Goal: Check status: Check status

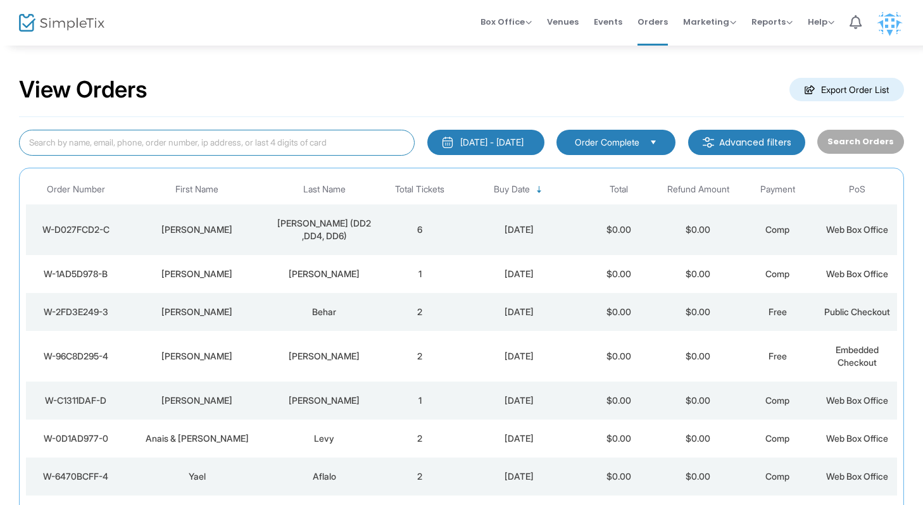
click at [206, 134] on input at bounding box center [217, 143] width 396 height 26
type input "gantz"
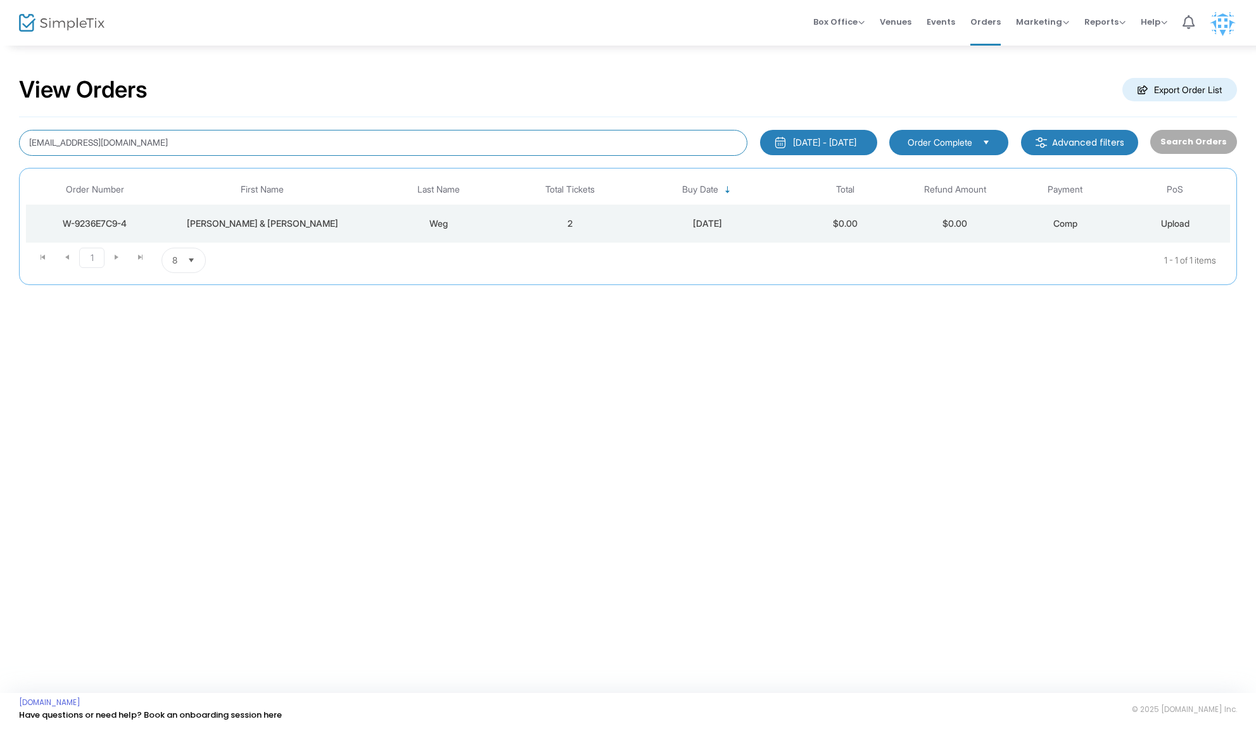
click at [130, 145] on input "[EMAIL_ADDRESS][DOMAIN_NAME]" at bounding box center [383, 143] width 728 height 26
click at [130, 144] on input "[EMAIL_ADDRESS][DOMAIN_NAME]" at bounding box center [383, 143] width 728 height 26
type input "[PERSON_NAME]"
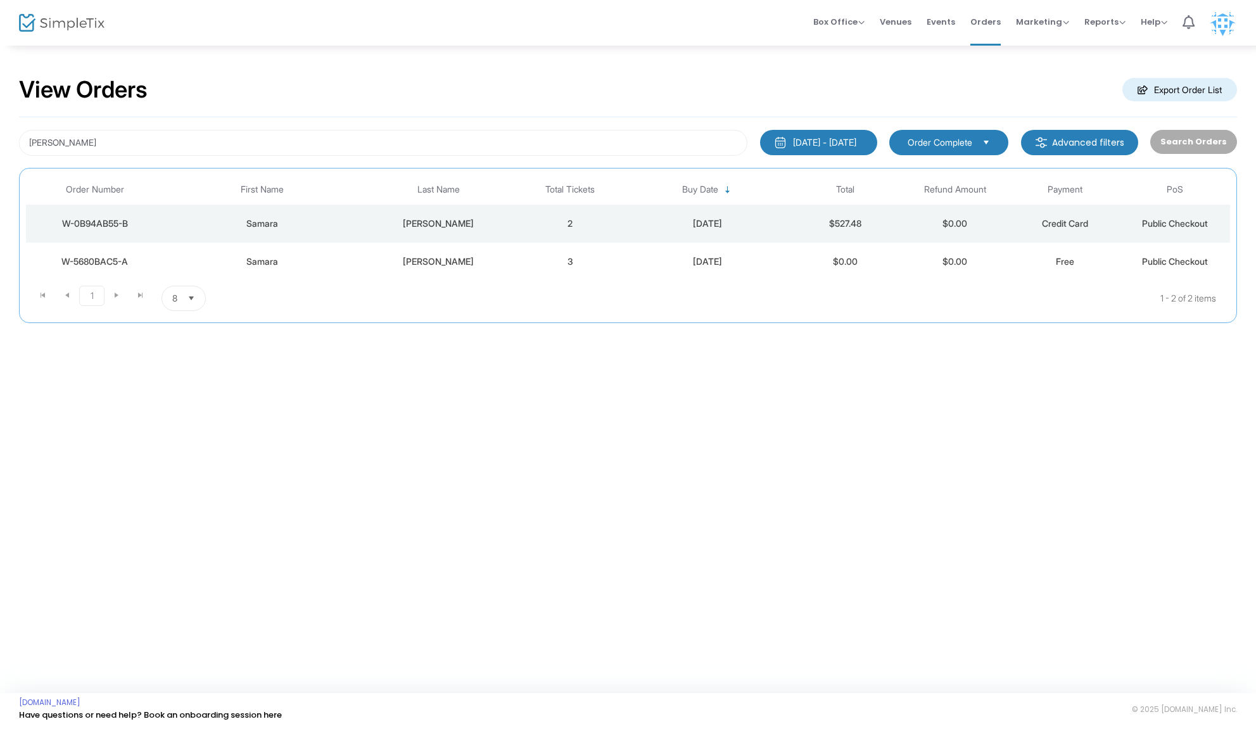
click at [508, 225] on div "[PERSON_NAME]" at bounding box center [438, 223] width 148 height 13
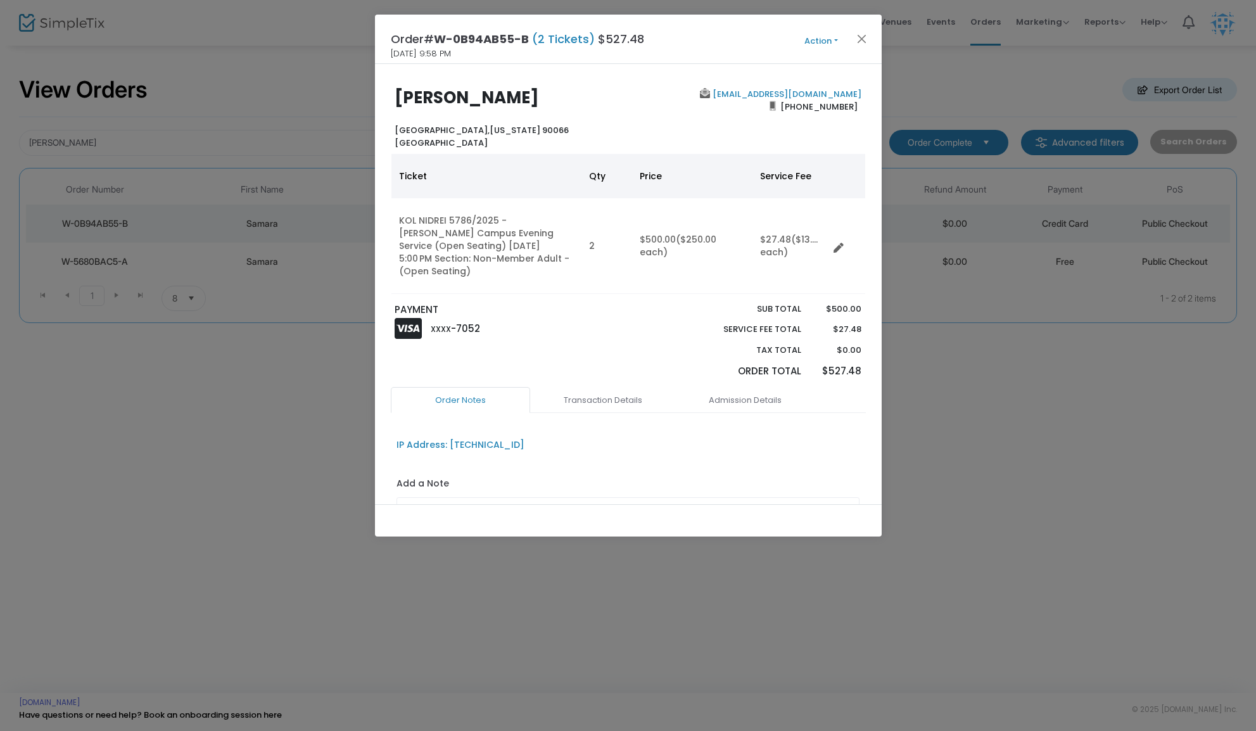
click at [830, 41] on button "Action" at bounding box center [821, 41] width 76 height 14
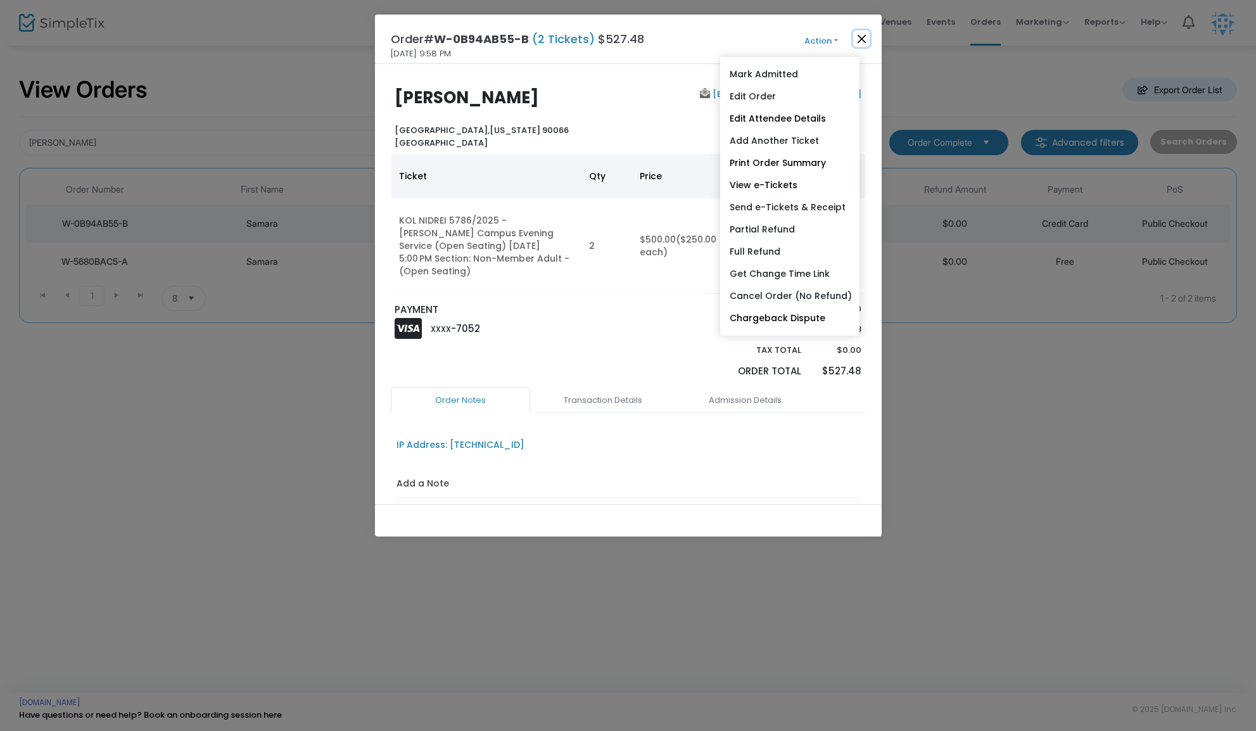
click at [862, 34] on button "Close" at bounding box center [861, 38] width 16 height 16
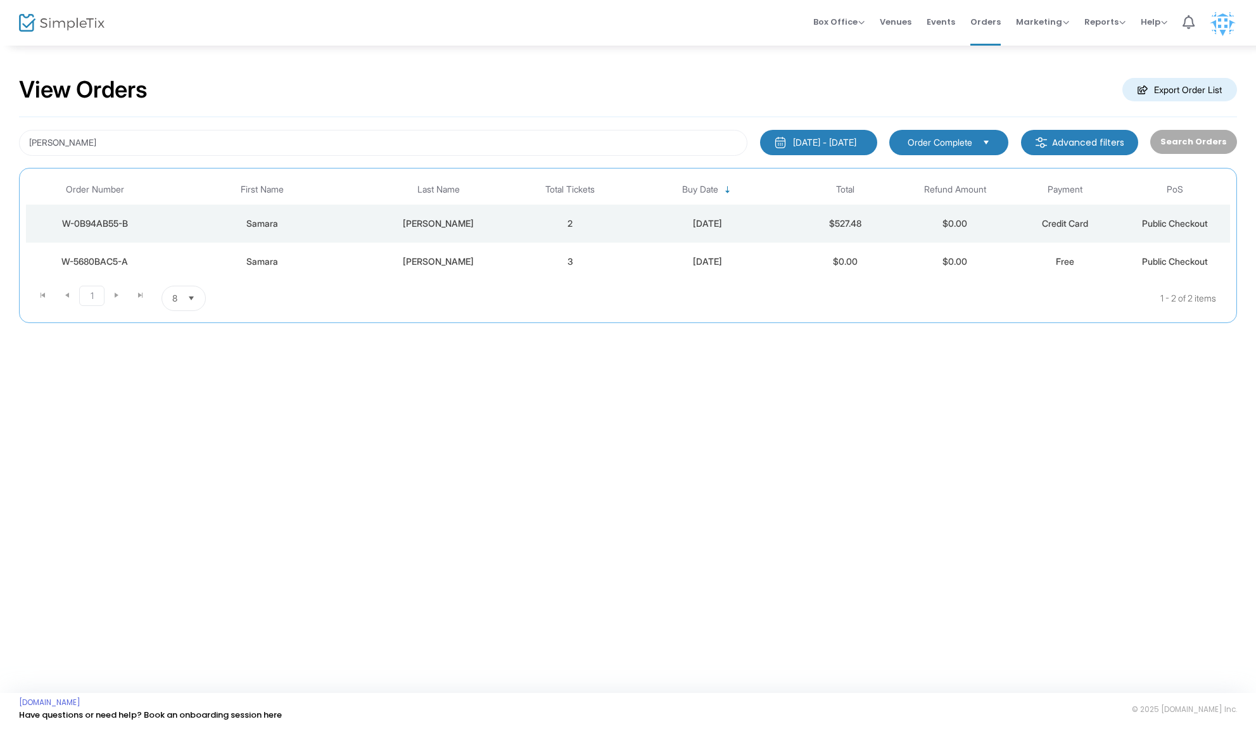
click at [358, 230] on td "Samara" at bounding box center [262, 224] width 198 height 38
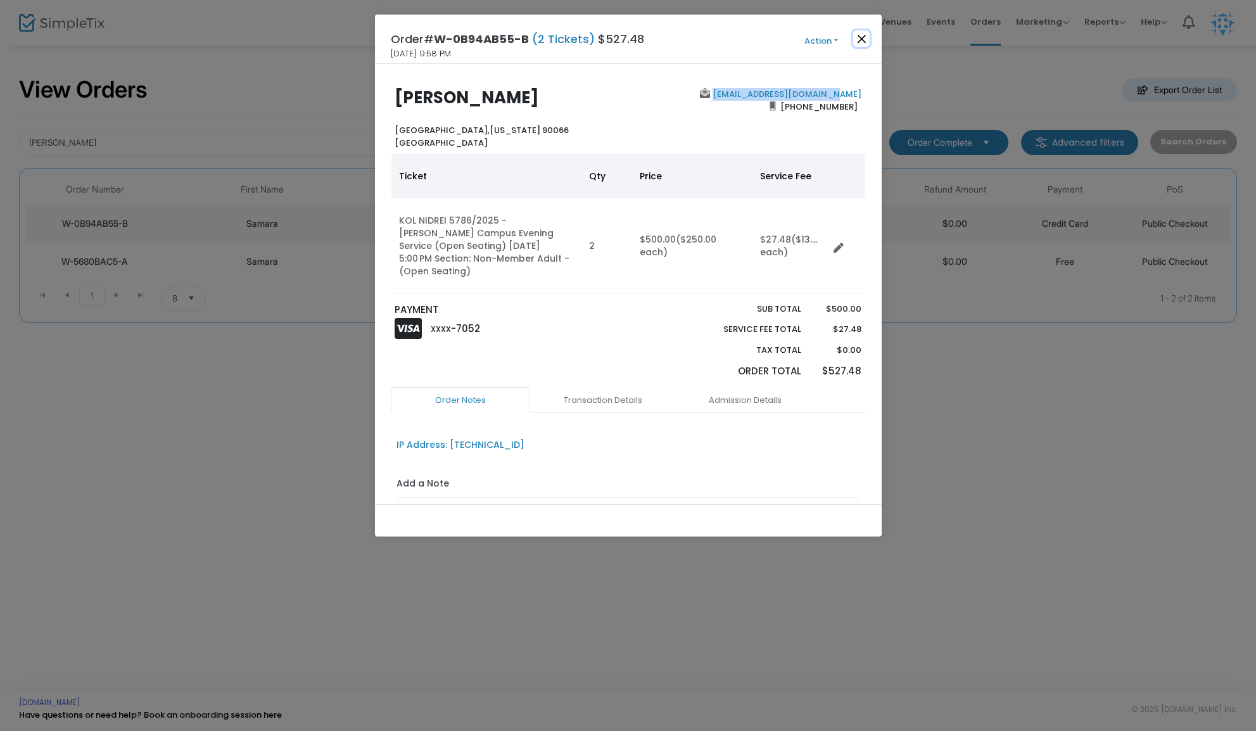
click at [861, 35] on button "Close" at bounding box center [861, 38] width 16 height 16
